Goal: Task Accomplishment & Management: Manage account settings

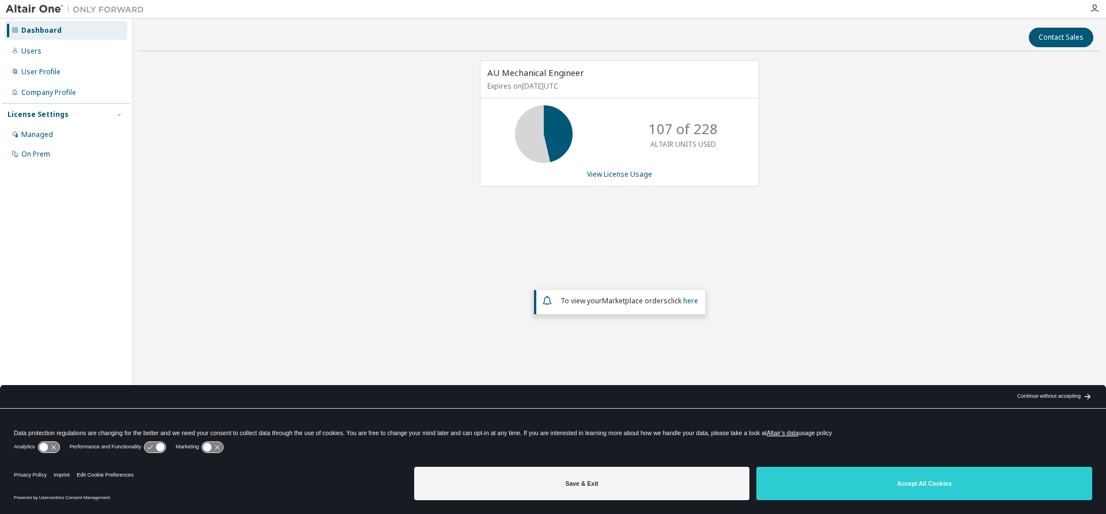
click at [49, 116] on div "License Settings" at bounding box center [37, 114] width 61 height 9
click at [44, 134] on div "Managed" at bounding box center [37, 134] width 32 height 9
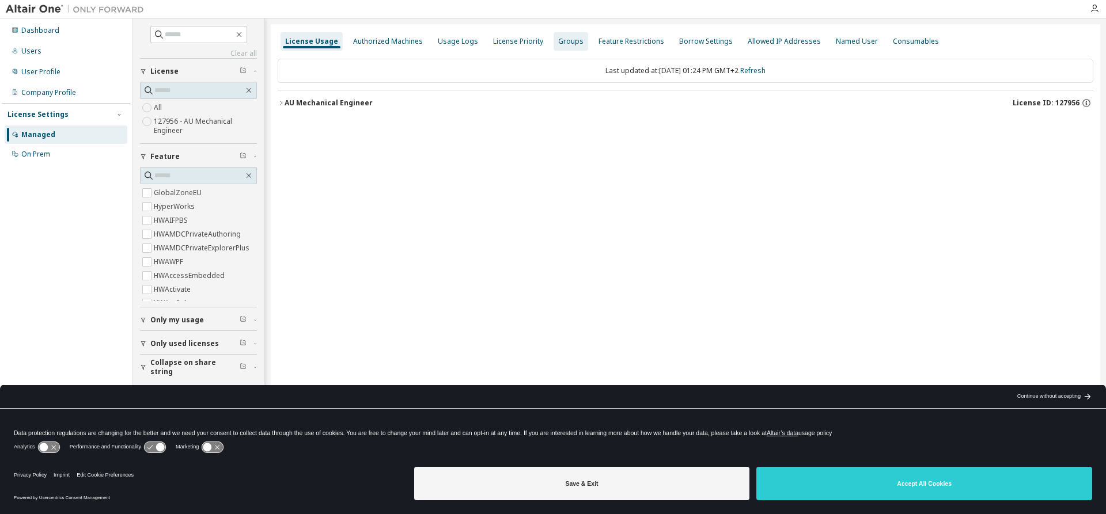
click at [558, 41] on div "Groups" at bounding box center [570, 41] width 25 height 9
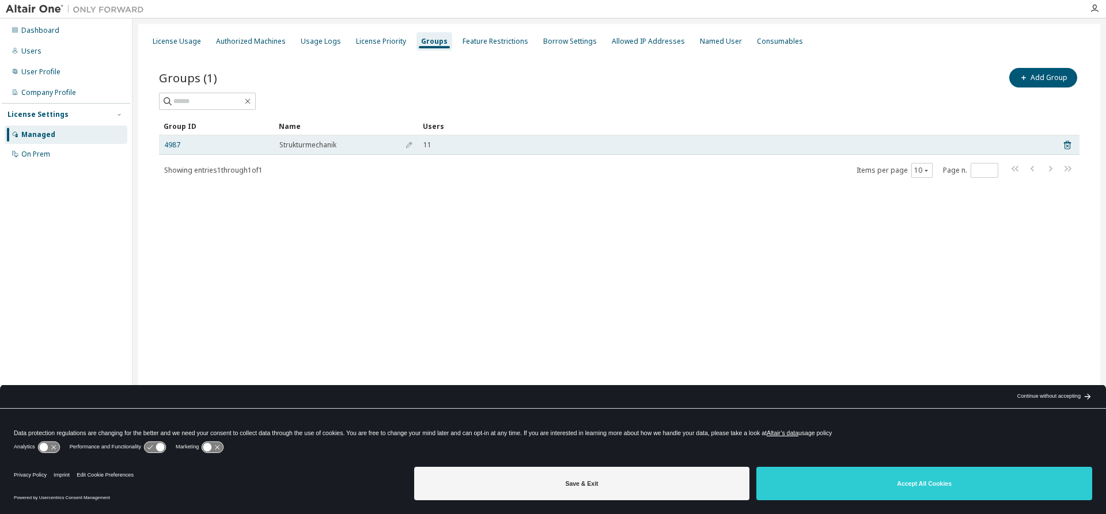
click at [312, 146] on span "Strukturmechanik" at bounding box center [307, 145] width 57 height 9
click at [425, 146] on span "11" at bounding box center [427, 145] width 8 height 9
click at [167, 144] on link "4987" at bounding box center [172, 145] width 16 height 9
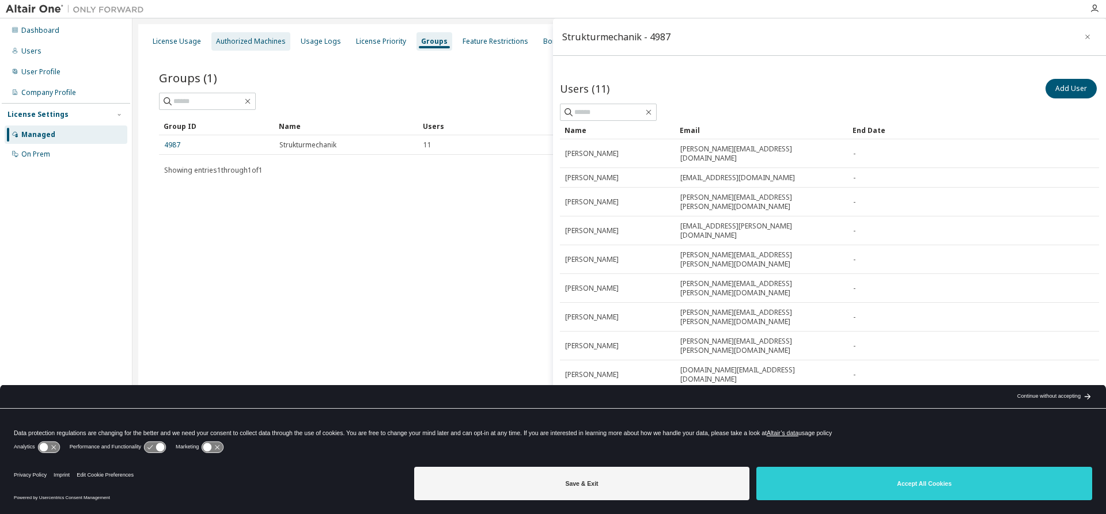
click at [244, 39] on div "Authorized Machines" at bounding box center [251, 41] width 70 height 9
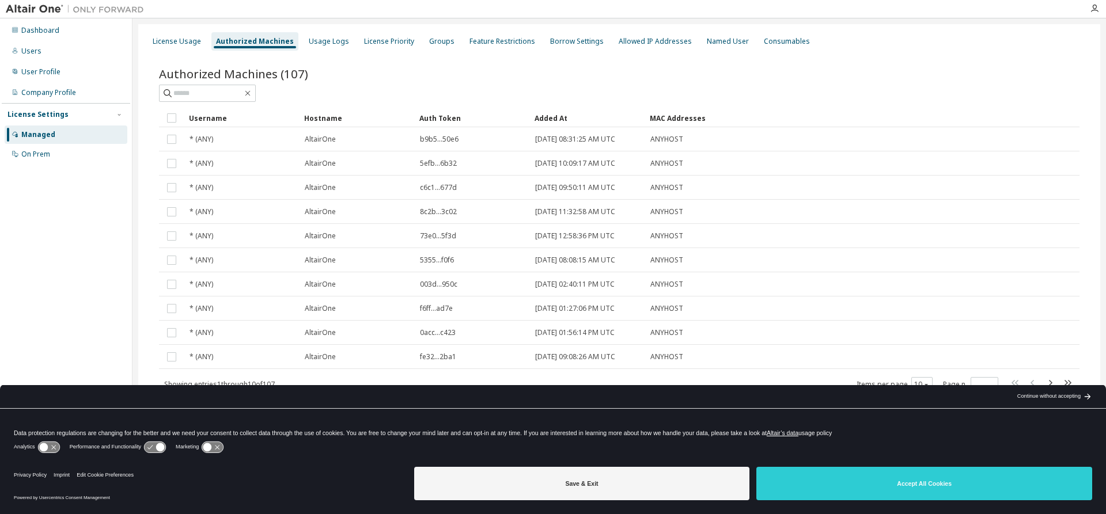
click at [384, 81] on div "Authorized Machines (107)" at bounding box center [619, 74] width 920 height 16
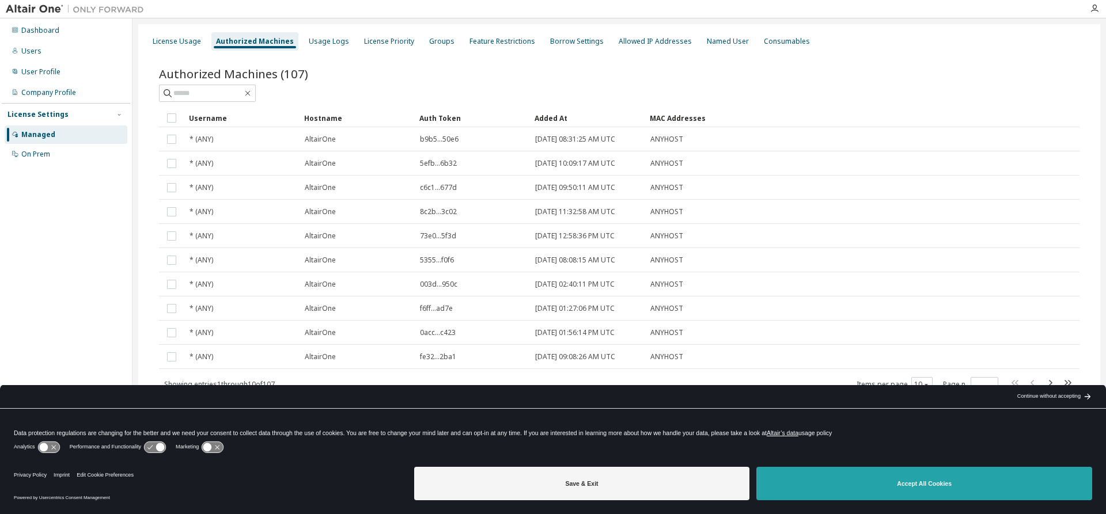
click at [879, 487] on button "Accept All Cookies" at bounding box center [924, 483] width 336 height 33
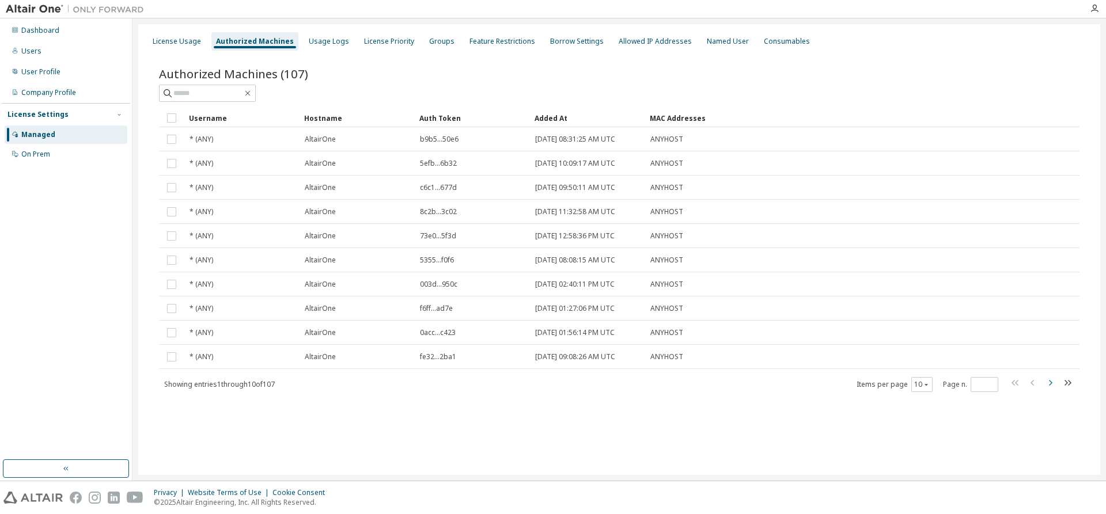
click at [1048, 384] on icon "button" at bounding box center [1050, 383] width 14 height 14
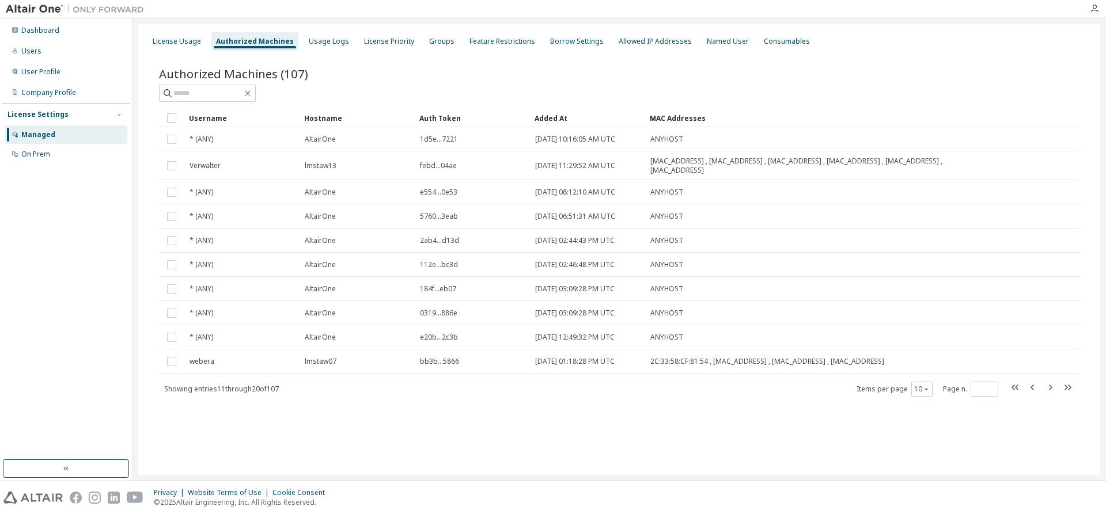
click at [1048, 384] on icon "button" at bounding box center [1050, 388] width 14 height 14
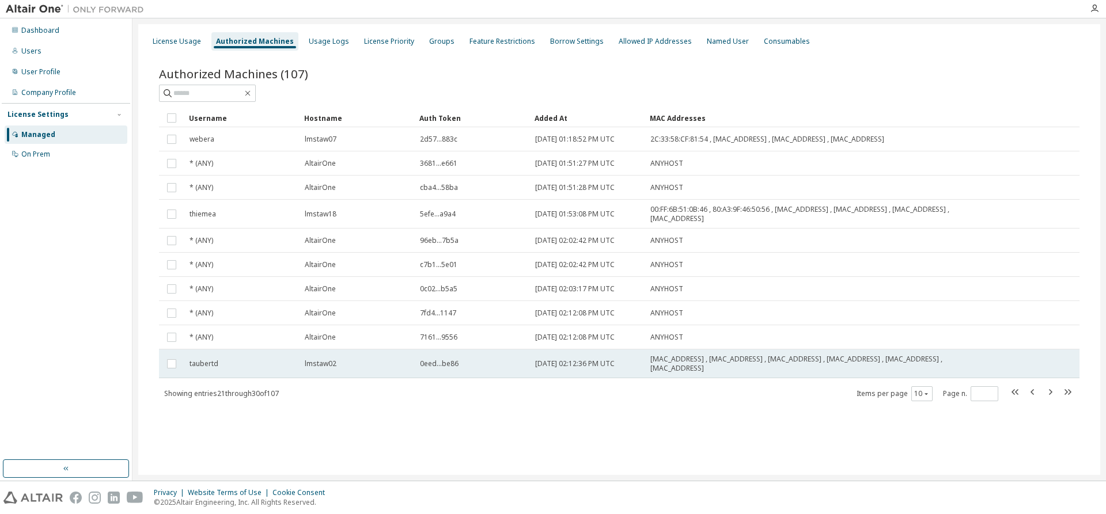
click at [317, 365] on span "lmstaw02" at bounding box center [321, 363] width 32 height 9
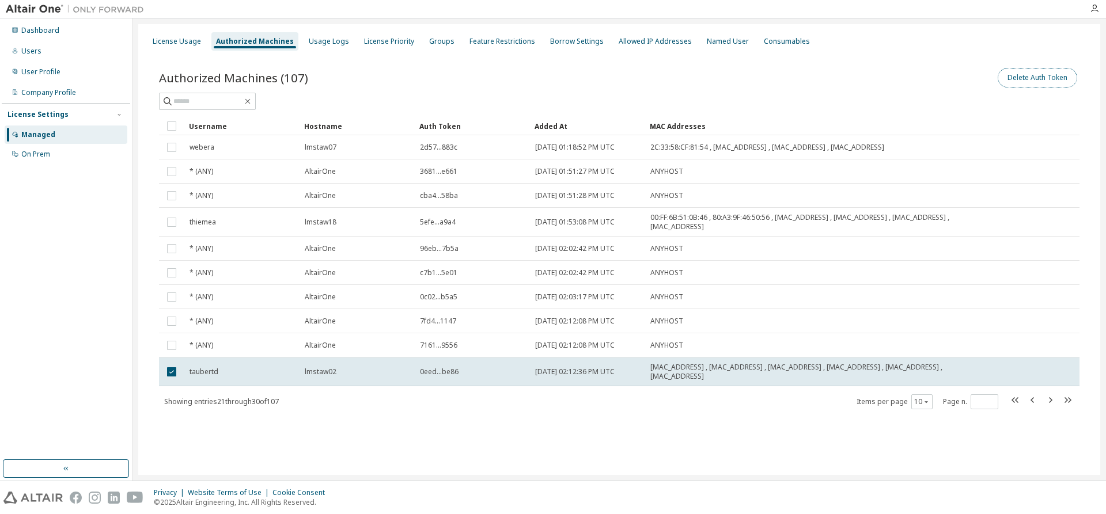
click at [1054, 75] on button "Delete Auth Token" at bounding box center [1036, 78] width 79 height 20
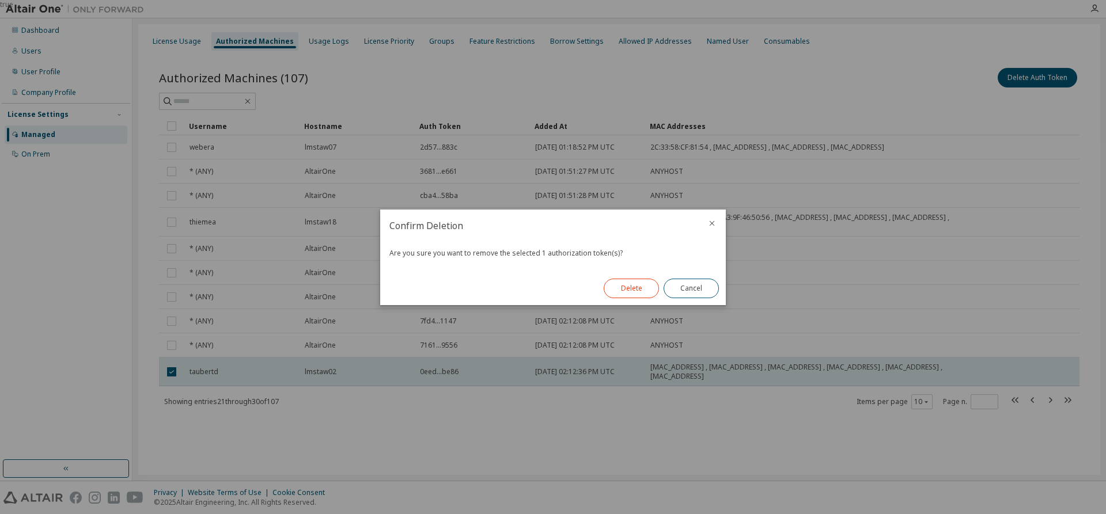
click at [623, 285] on button "Delete" at bounding box center [631, 289] width 55 height 20
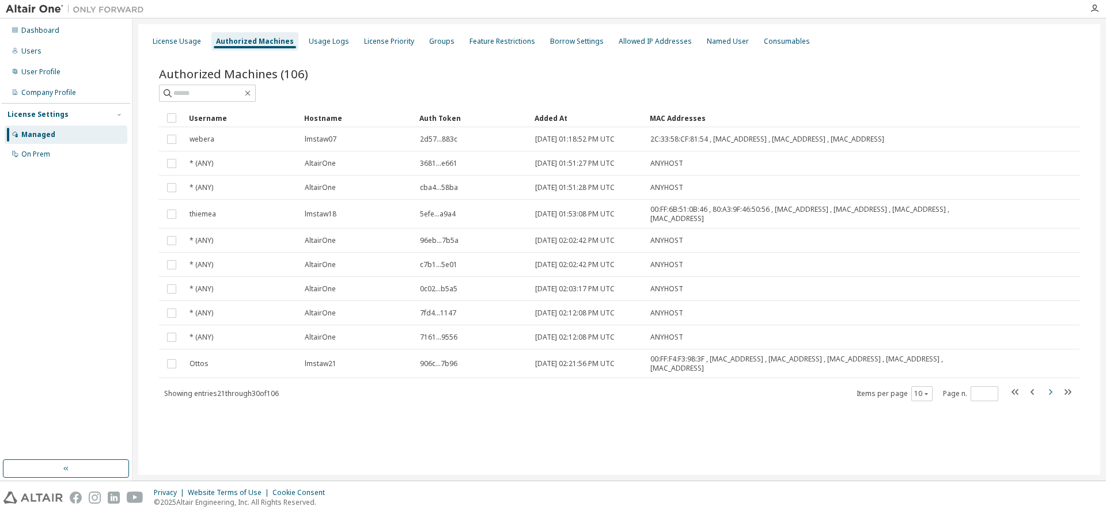
click at [1052, 390] on icon "button" at bounding box center [1050, 392] width 14 height 14
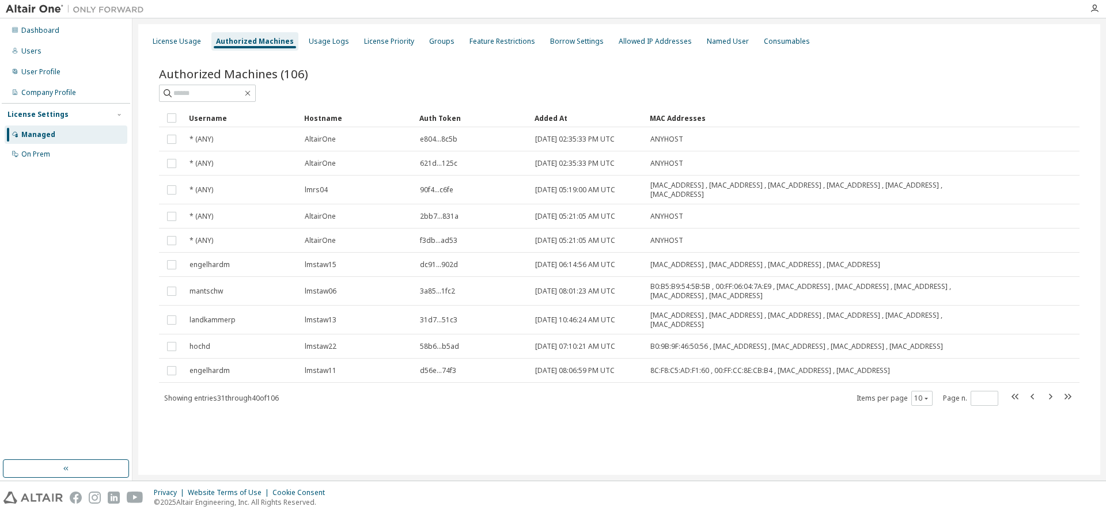
click at [1054, 390] on div "Username Hostname Auth Token Added At MAC Addresses * (ANY) AltairOne e804...8c…" at bounding box center [619, 258] width 920 height 298
click at [1050, 401] on icon "button" at bounding box center [1050, 397] width 14 height 14
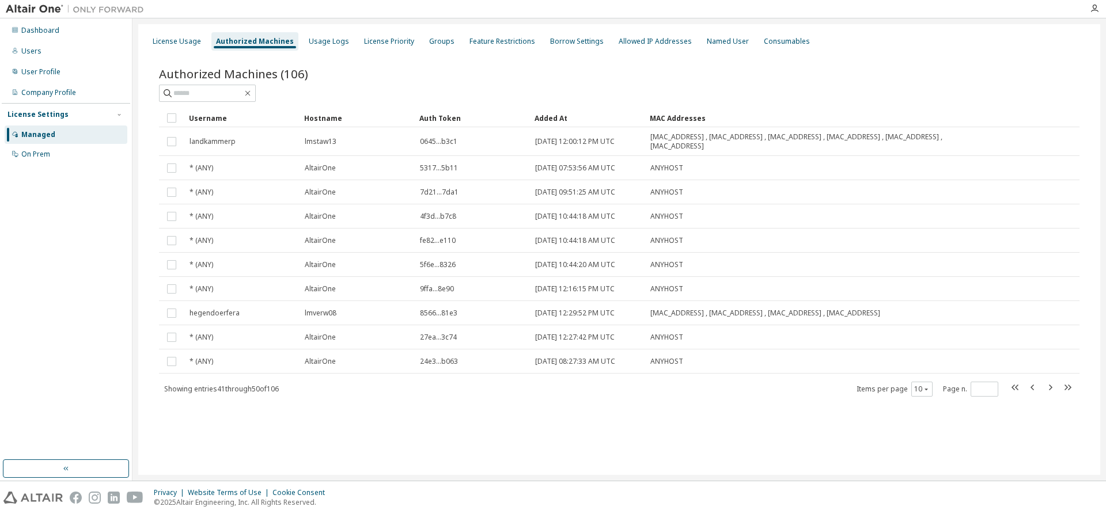
click at [1052, 401] on div "Authorized Machines (106) Clear Load Save Save As Field Operator Value Select f…" at bounding box center [619, 239] width 948 height 375
click at [1050, 387] on icon "button" at bounding box center [1050, 388] width 14 height 14
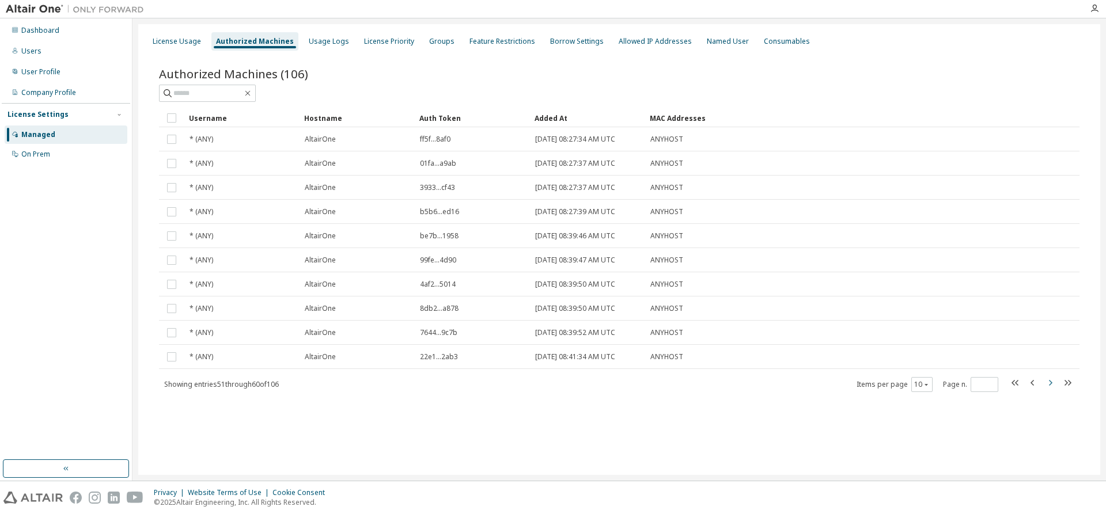
click at [1052, 384] on icon "button" at bounding box center [1050, 383] width 3 height 6
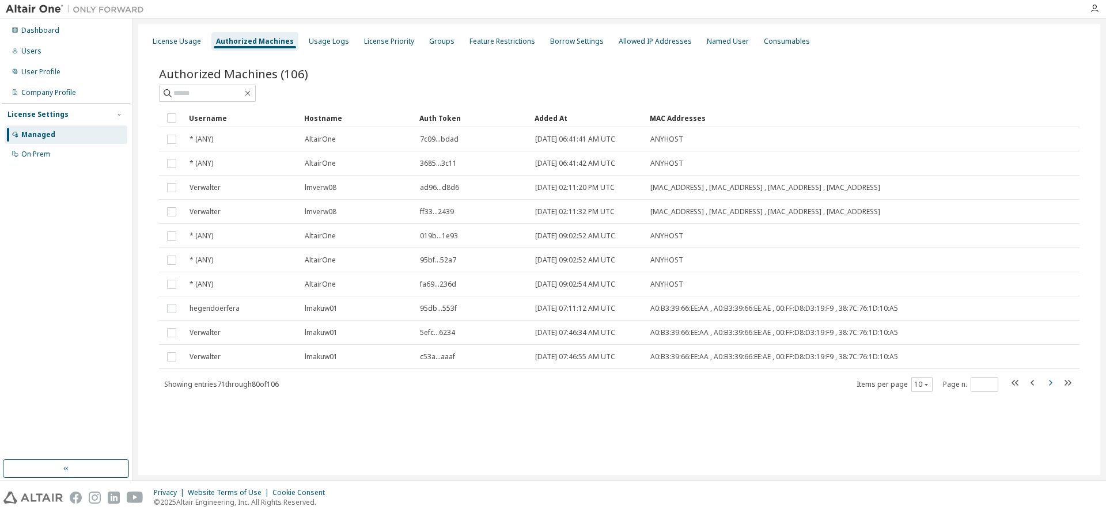
click at [1052, 384] on icon "button" at bounding box center [1050, 383] width 3 height 6
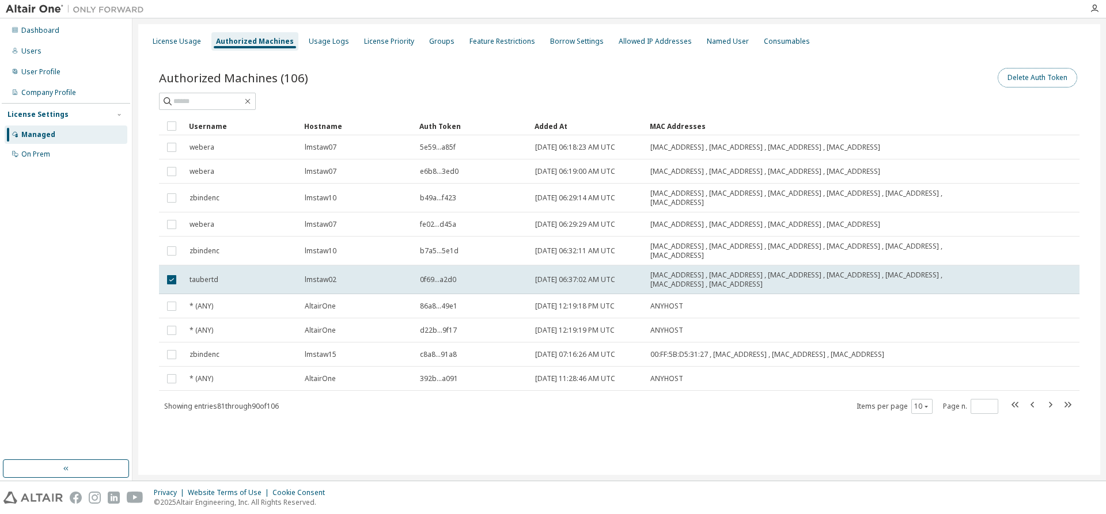
click at [1043, 77] on button "Delete Auth Token" at bounding box center [1036, 78] width 79 height 20
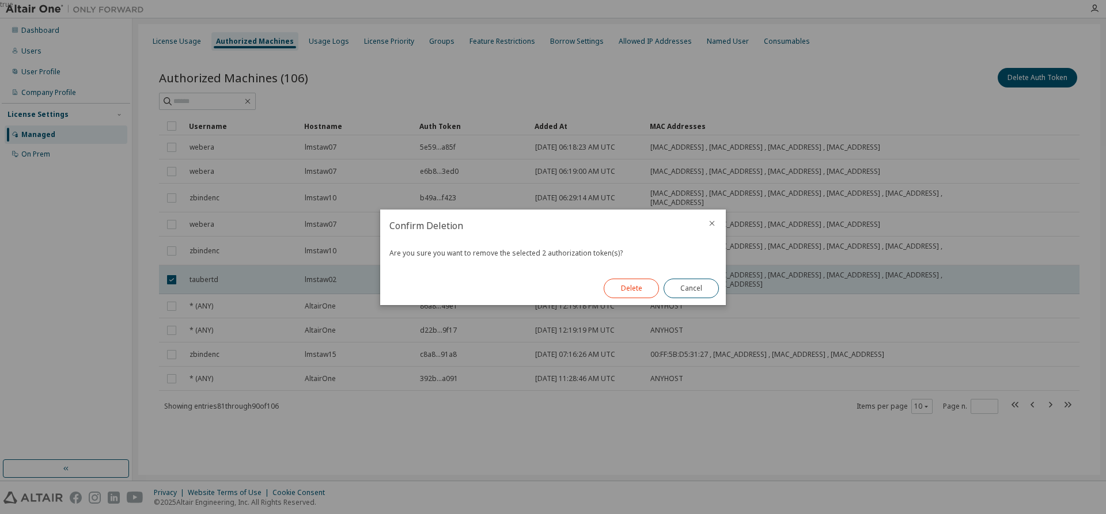
click at [629, 287] on button "Delete" at bounding box center [631, 289] width 55 height 20
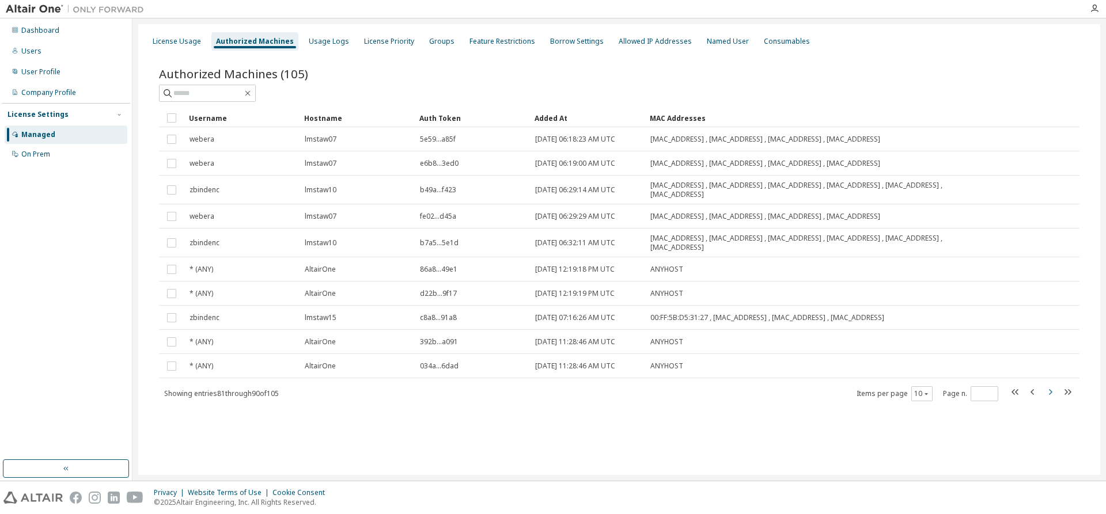
click at [1052, 391] on icon "button" at bounding box center [1050, 392] width 14 height 14
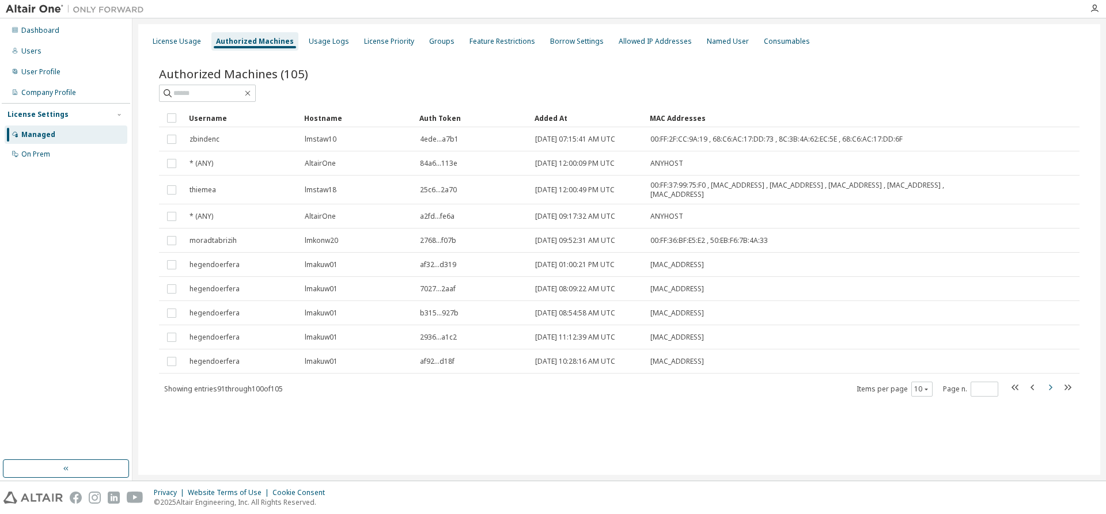
click at [1048, 388] on icon "button" at bounding box center [1050, 388] width 14 height 14
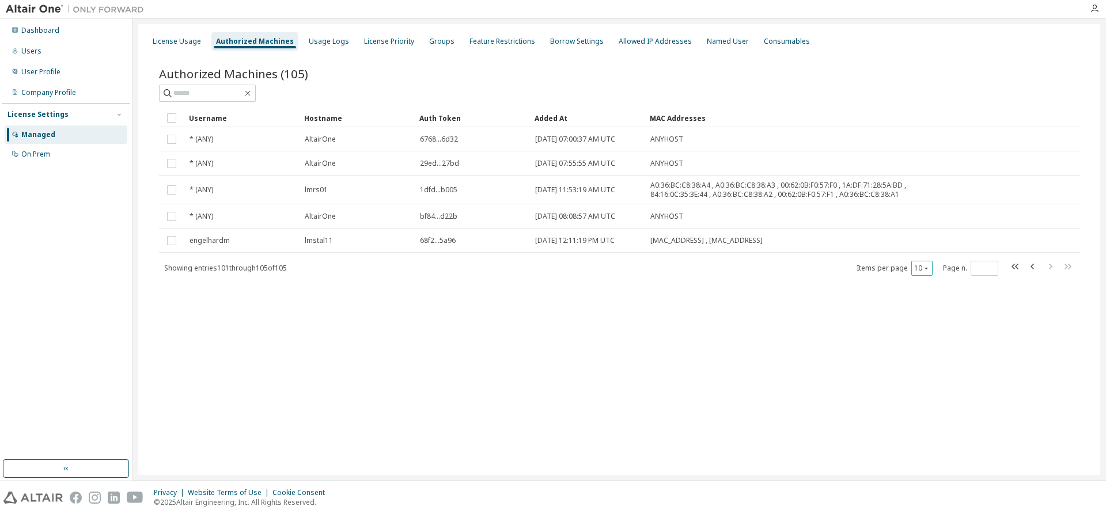
click at [927, 270] on icon "button" at bounding box center [926, 268] width 7 height 7
click at [932, 326] on div "50" at bounding box center [957, 325] width 92 height 14
type input "*"
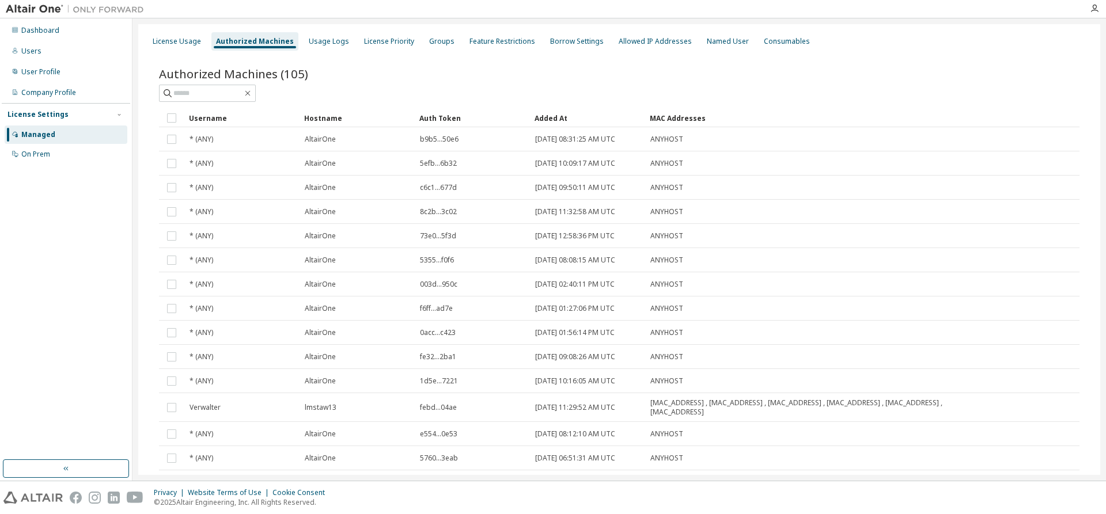
click at [727, 79] on div "Authorized Machines (105)" at bounding box center [619, 74] width 920 height 16
click at [200, 116] on div "Username" at bounding box center [242, 118] width 106 height 18
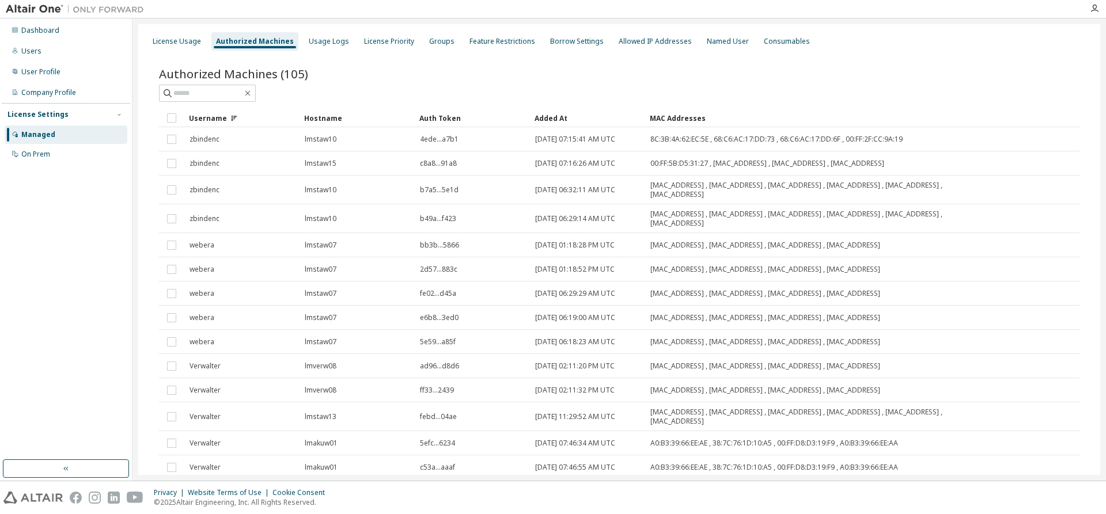
click at [326, 115] on div "Hostname" at bounding box center [357, 118] width 106 height 18
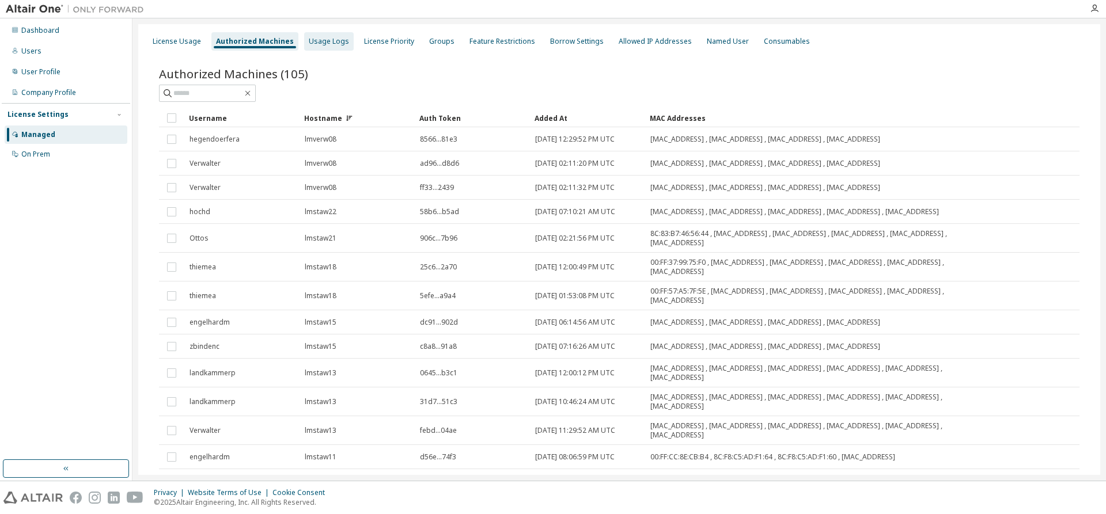
click at [321, 40] on div "Usage Logs" at bounding box center [329, 41] width 40 height 9
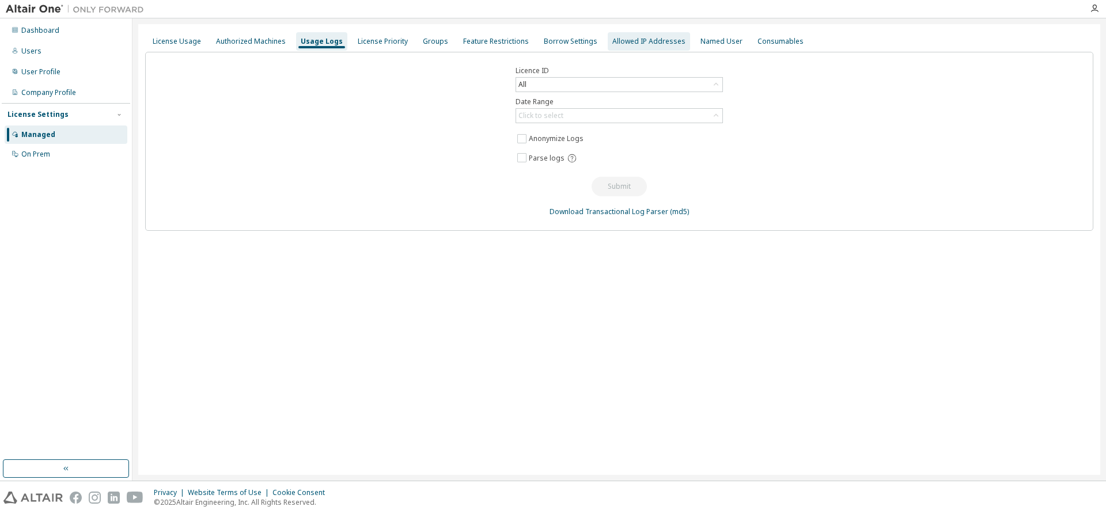
click at [622, 39] on div "Allowed IP Addresses" at bounding box center [648, 41] width 73 height 9
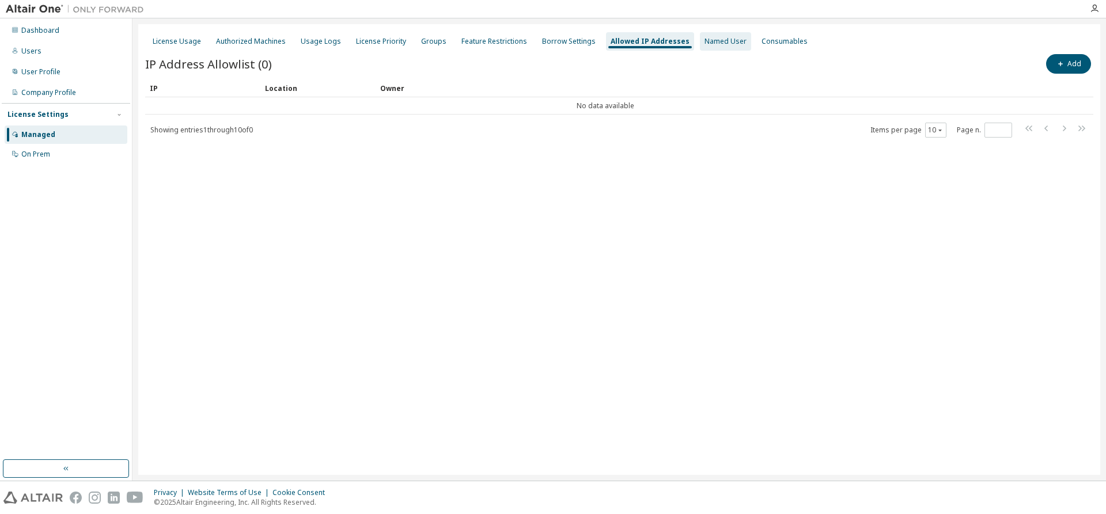
click at [708, 41] on div "Named User" at bounding box center [725, 41] width 42 height 9
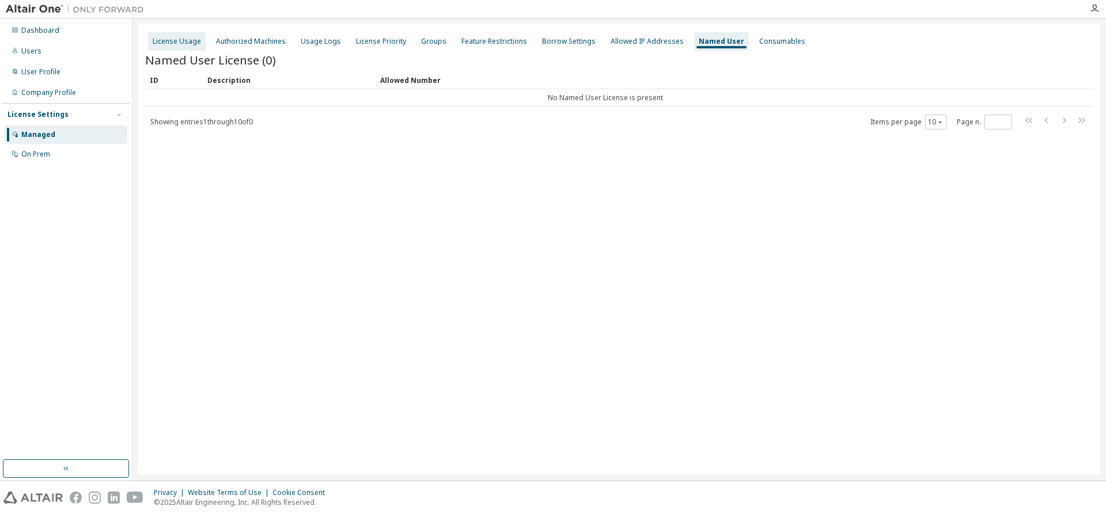
click at [166, 40] on div "License Usage" at bounding box center [177, 41] width 48 height 9
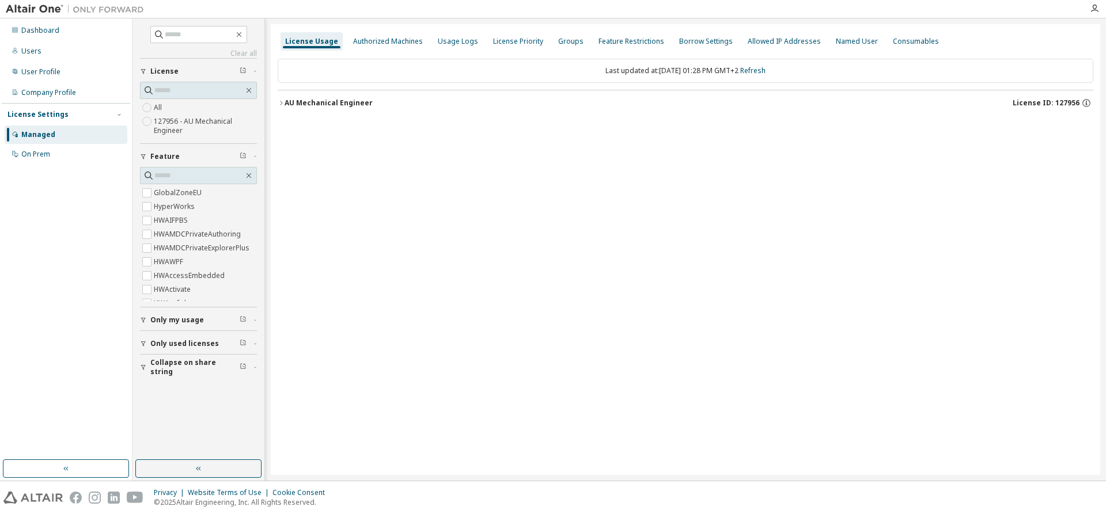
click at [303, 104] on div "AU Mechanical Engineer" at bounding box center [328, 102] width 88 height 9
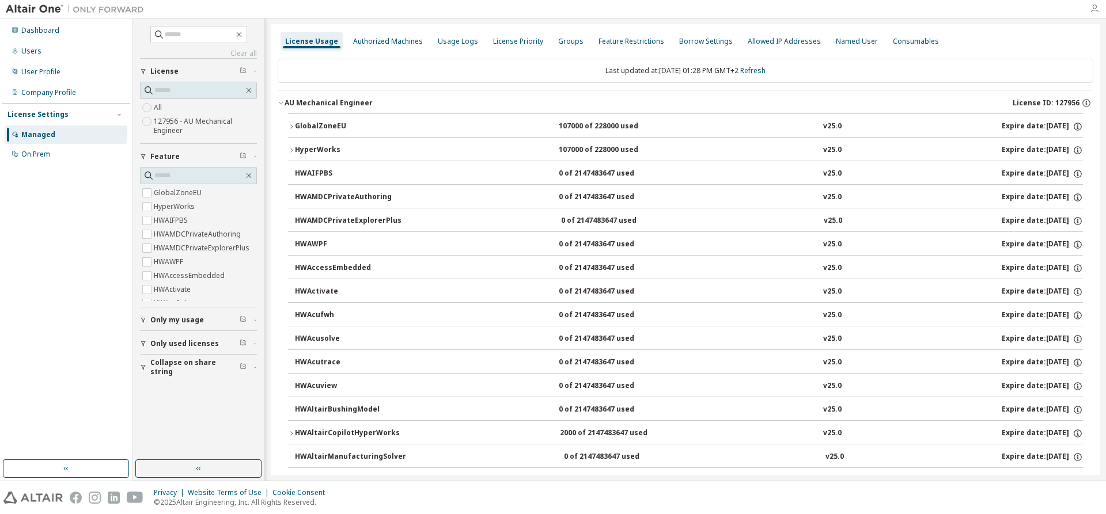
click at [1092, 8] on icon "button" at bounding box center [1094, 8] width 9 height 9
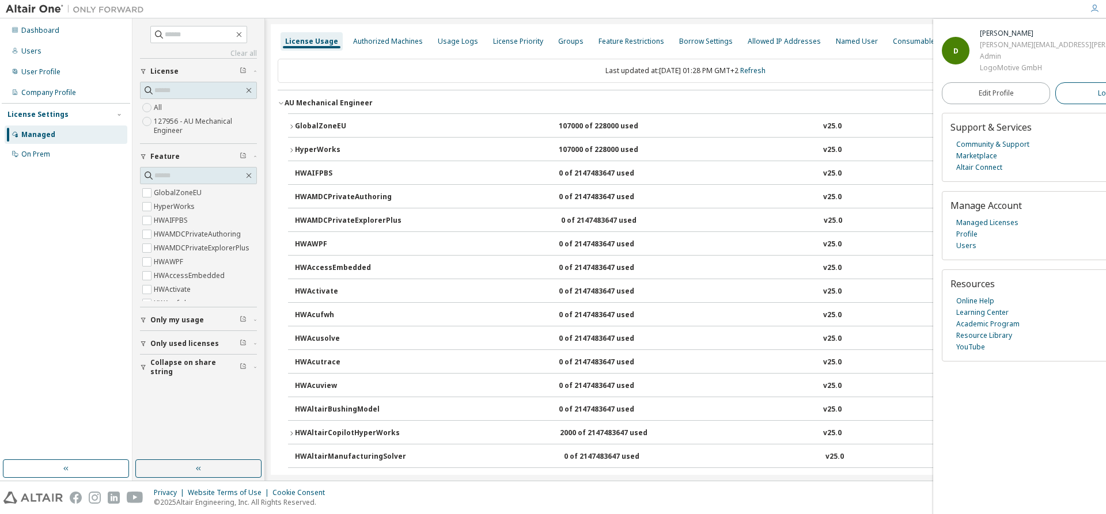
click at [1098, 97] on span "Logout" at bounding box center [1110, 94] width 24 height 12
